Goal: Obtain resource: Download file/media

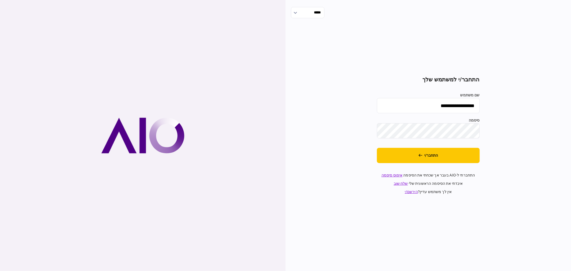
click at [405, 153] on button "התחבר/י" at bounding box center [428, 155] width 103 height 15
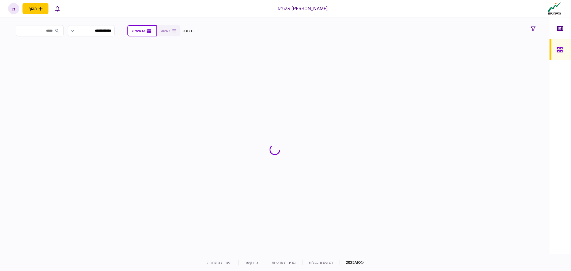
click at [54, 31] on input "search" at bounding box center [40, 30] width 48 height 11
click at [66, 16] on div "אלטשולר שחם אשראי הוסף לקוח עסקי לקוח פרטי מ מ מוי טייפלד moyt@altshul.co.il עב…" at bounding box center [285, 8] width 571 height 17
click at [325, 8] on div "[PERSON_NAME] אשראי" at bounding box center [302, 8] width 51 height 7
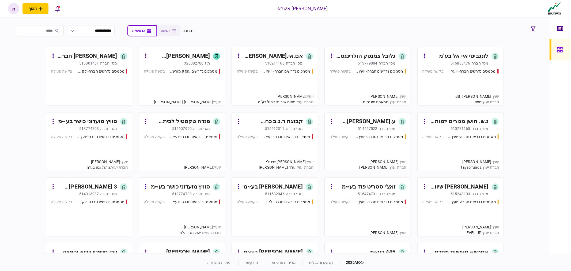
click at [49, 26] on input "search" at bounding box center [40, 30] width 48 height 11
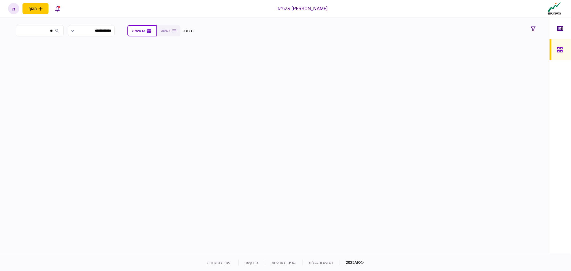
type input "*"
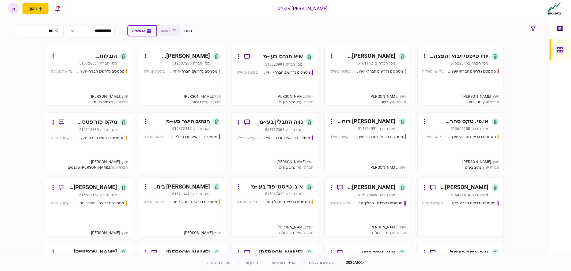
type input "***"
click at [389, 79] on div "מסמכים נדרשים חברה- יועץ - תהליך חברה בקשה פעילה" at bounding box center [368, 85] width 76 height 32
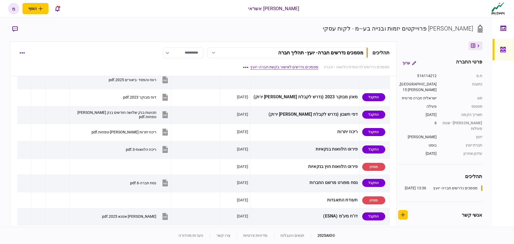
scroll to position [112, 0]
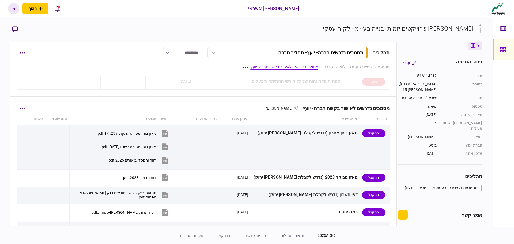
click at [20, 108] on div "מסמכים נדרשים לאישור בקשת חברה- יועץ רועי מקל סטטוס פריט מידע עדכון אחרון קבצים…" at bounding box center [203, 244] width 386 height 294
click at [21, 107] on button "button" at bounding box center [22, 108] width 10 height 10
click at [35, 154] on span "הורד מסמכים" at bounding box center [29, 154] width 25 height 6
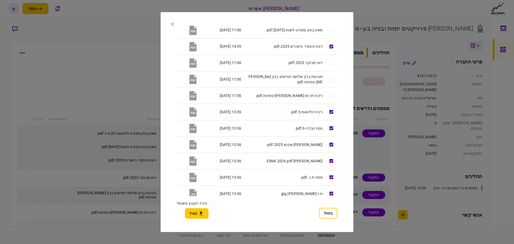
scroll to position [73, 0]
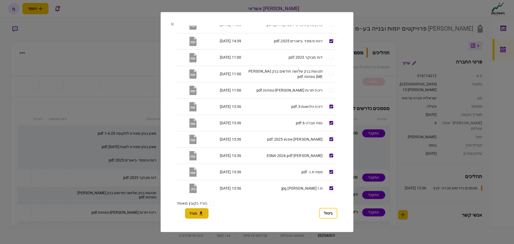
click at [192, 216] on button "הורד" at bounding box center [197, 213] width 24 height 10
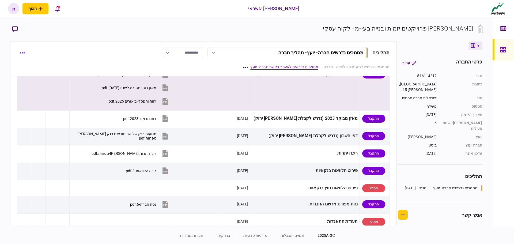
scroll to position [107, 0]
